Goal: Task Accomplishment & Management: Use online tool/utility

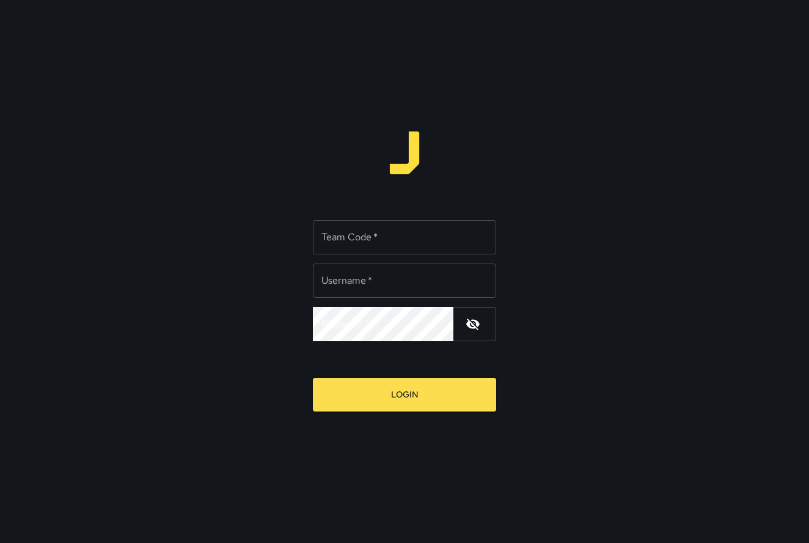
click at [649, 80] on div "Team Code   * Team Code   * Username   * Username   * Password   * Password   *…" at bounding box center [404, 271] width 809 height 543
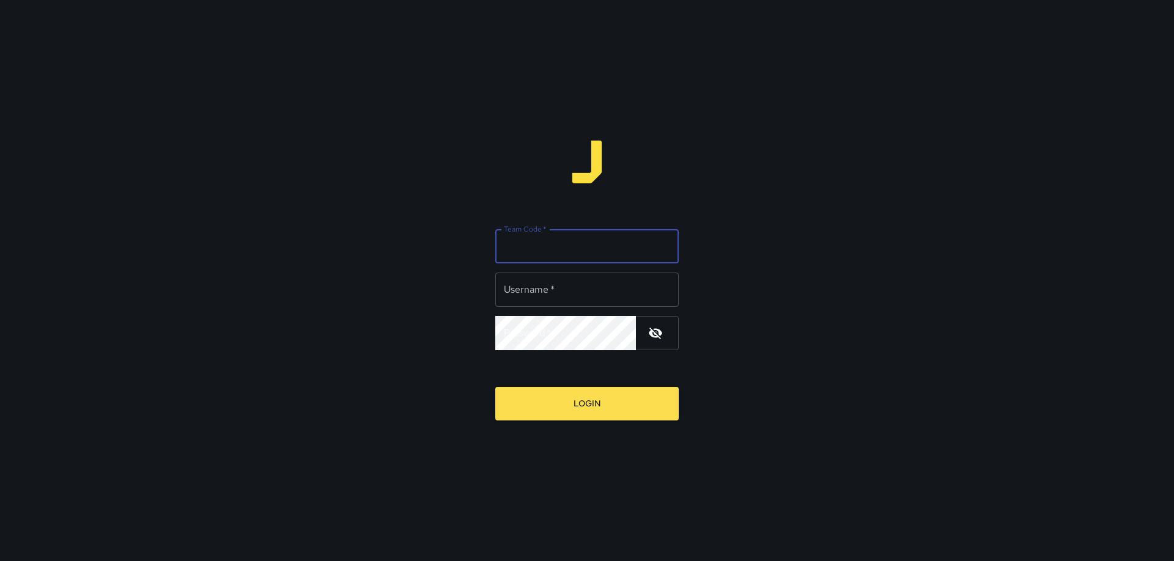
click at [602, 248] on input "Team Code   *" at bounding box center [586, 246] width 183 height 34
type input "****"
type input "******"
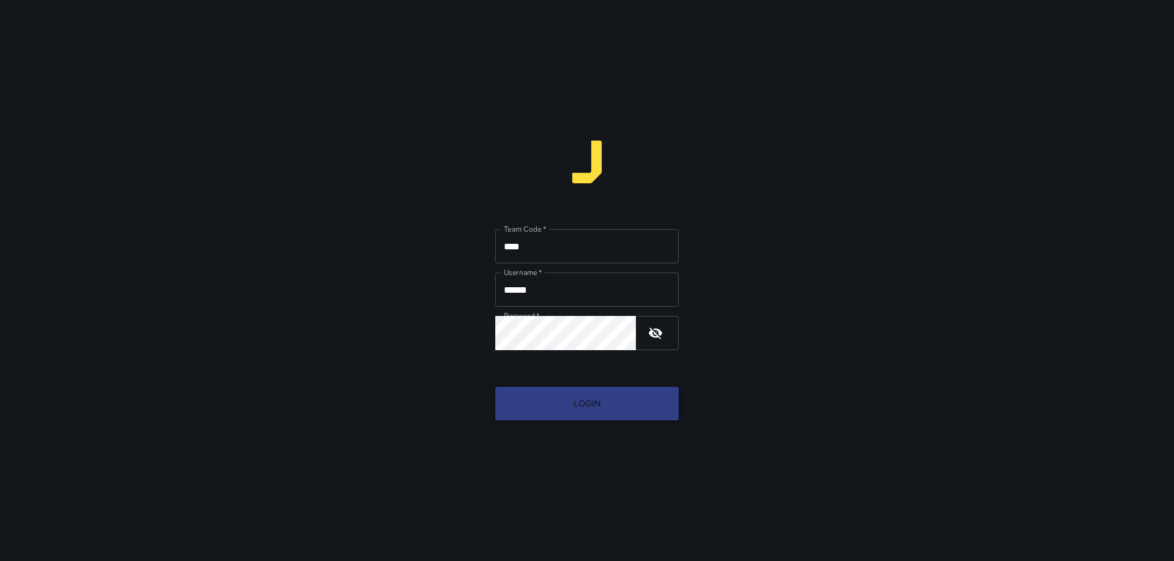
click at [570, 402] on button "Login" at bounding box center [586, 404] width 183 height 34
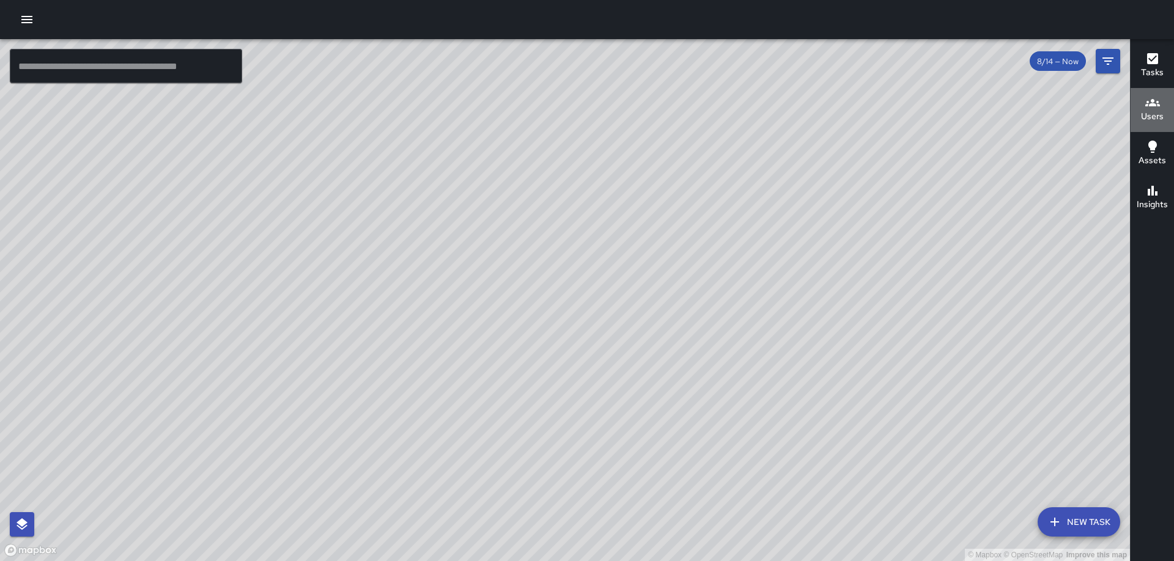
click at [809, 114] on h6 "Users" at bounding box center [1152, 116] width 23 height 13
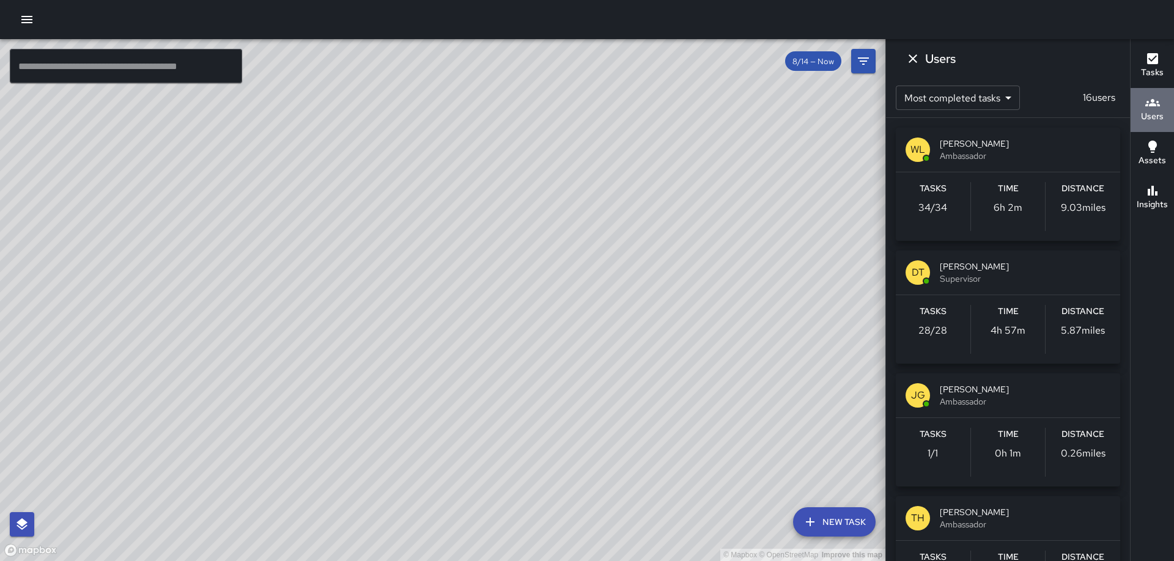
click at [809, 113] on h6 "Users" at bounding box center [1152, 116] width 23 height 13
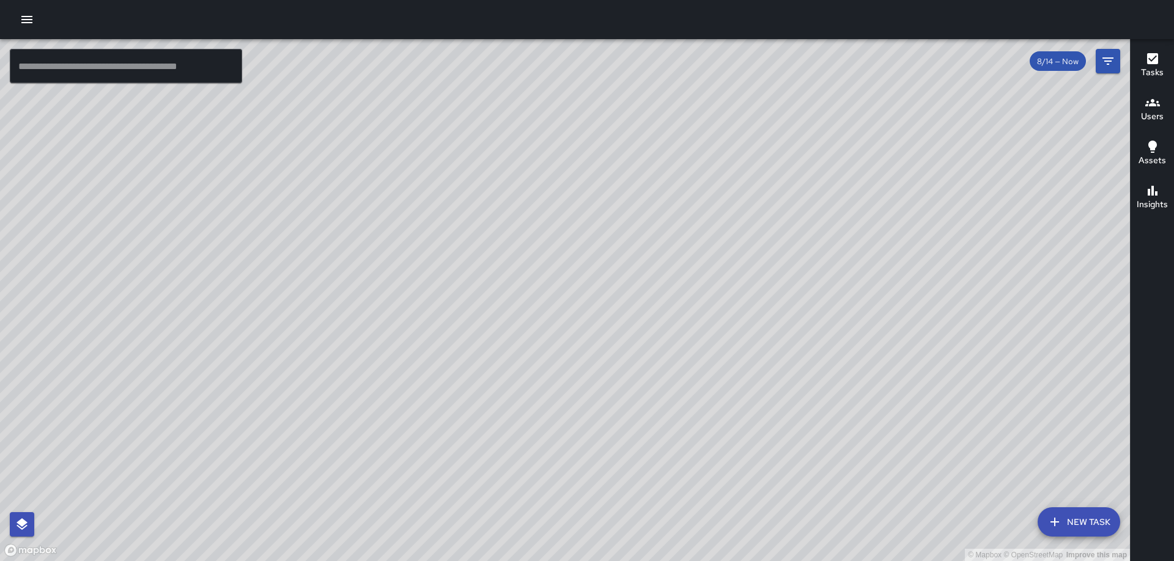
click at [809, 110] on button "Users" at bounding box center [1151, 110] width 43 height 44
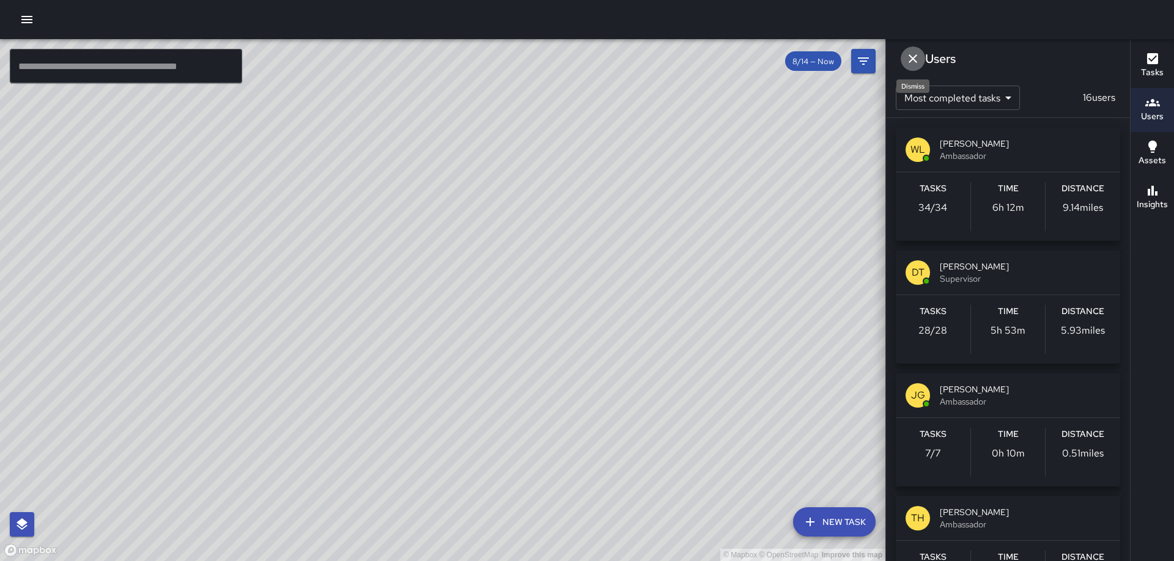
click at [809, 57] on icon "Dismiss" at bounding box center [912, 58] width 9 height 9
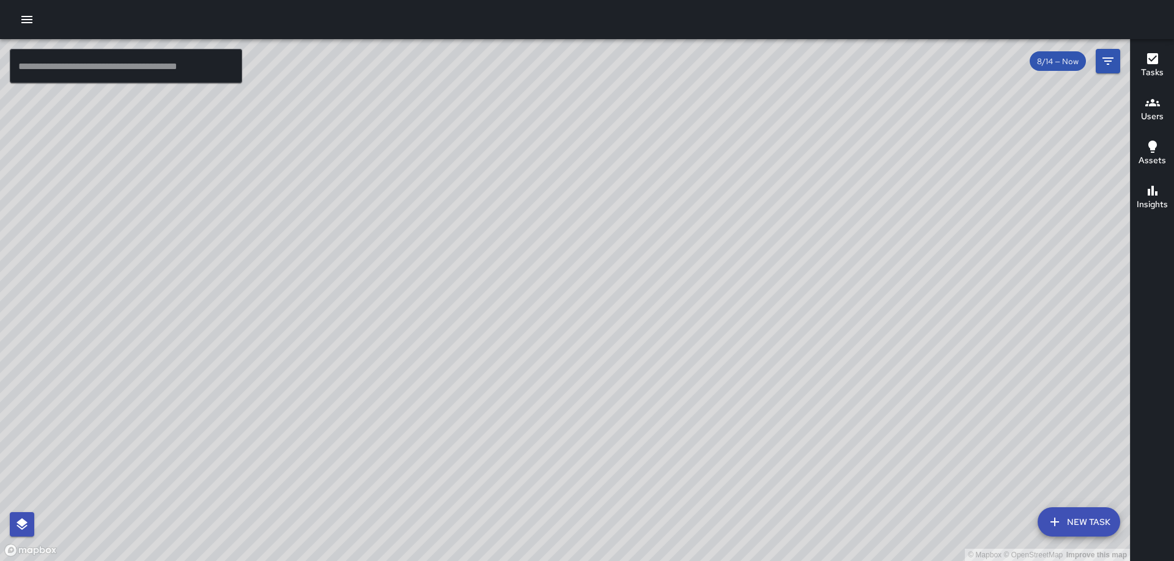
drag, startPoint x: 843, startPoint y: 108, endPoint x: 656, endPoint y: 597, distance: 523.5
click at [656, 542] on html "© Mapbox © OpenStreetMap Improve this map ​ New Task 8/14 — Now Map Layers Task…" at bounding box center [587, 280] width 1174 height 561
drag, startPoint x: 777, startPoint y: 77, endPoint x: 556, endPoint y: 612, distance: 579.3
click at [556, 542] on html "© Mapbox © OpenStreetMap Improve this map ​ New Task 8/14 — Now Map Layers Task…" at bounding box center [587, 280] width 1174 height 561
click at [569, 332] on div "© Mapbox © OpenStreetMap Improve this map" at bounding box center [565, 300] width 1130 height 522
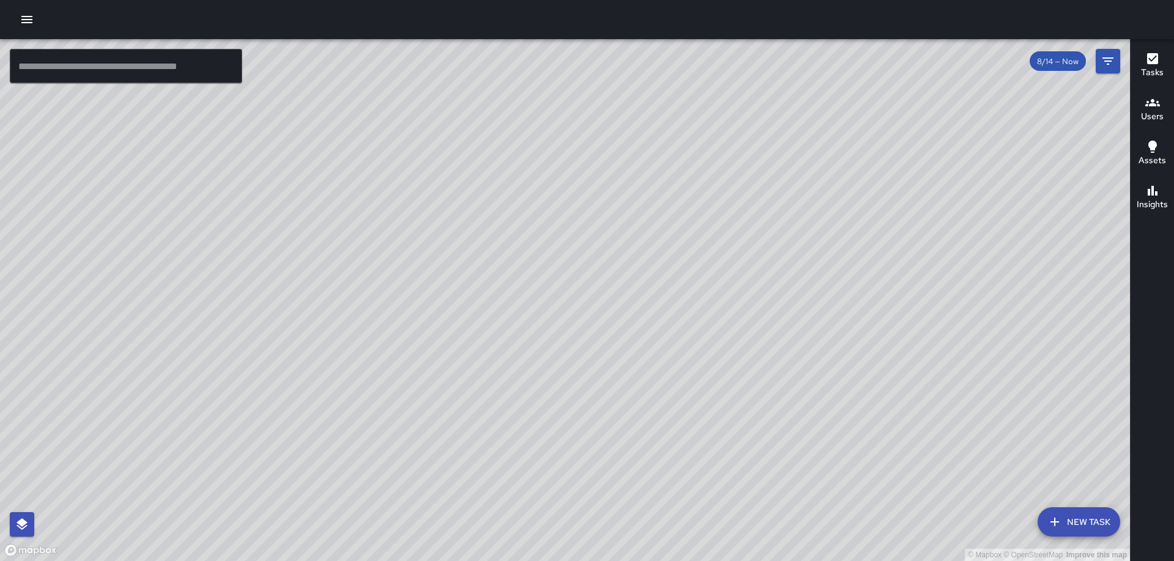
click at [569, 332] on div "© Mapbox © OpenStreetMap Improve this map" at bounding box center [565, 300] width 1130 height 522
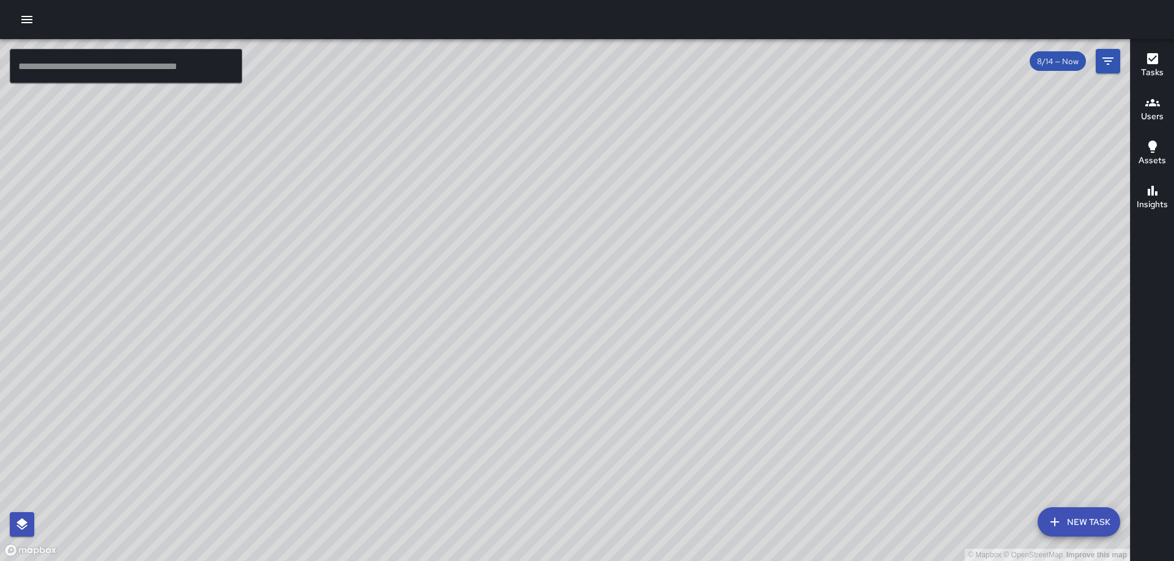
click at [569, 332] on div "© Mapbox © OpenStreetMap Improve this map" at bounding box center [565, 300] width 1130 height 522
drag, startPoint x: 739, startPoint y: 403, endPoint x: 723, endPoint y: 432, distance: 32.3
click at [723, 432] on div "© Mapbox © OpenStreetMap Improve this map" at bounding box center [565, 300] width 1130 height 522
